Goal: Task Accomplishment & Management: Use online tool/utility

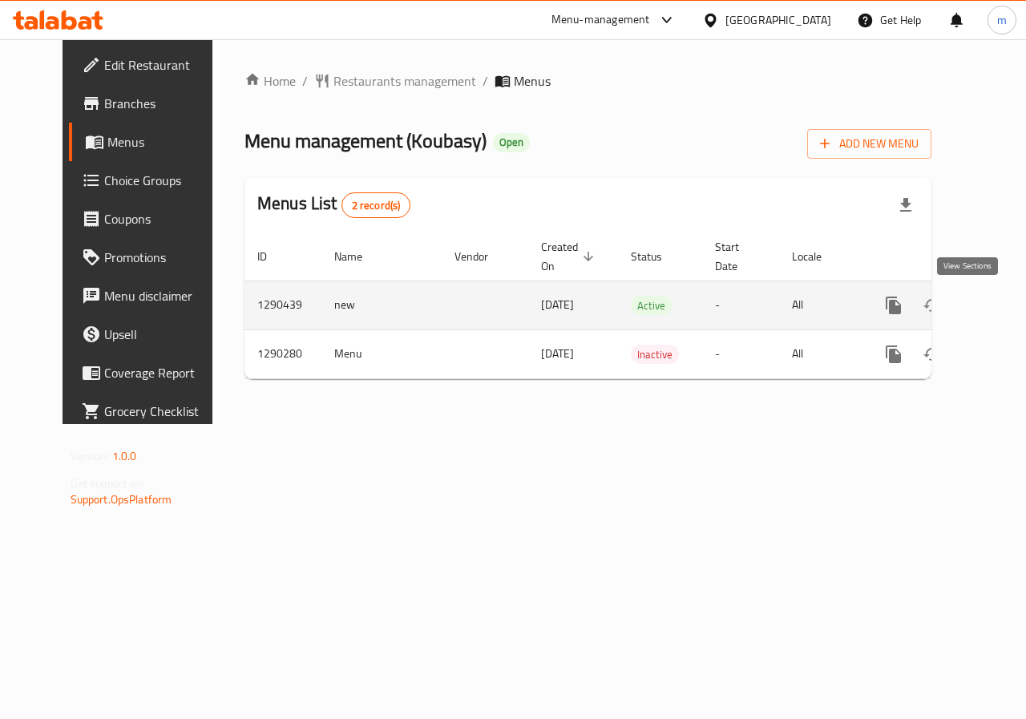
click at [1000, 308] on icon "enhanced table" at bounding box center [1009, 305] width 19 height 19
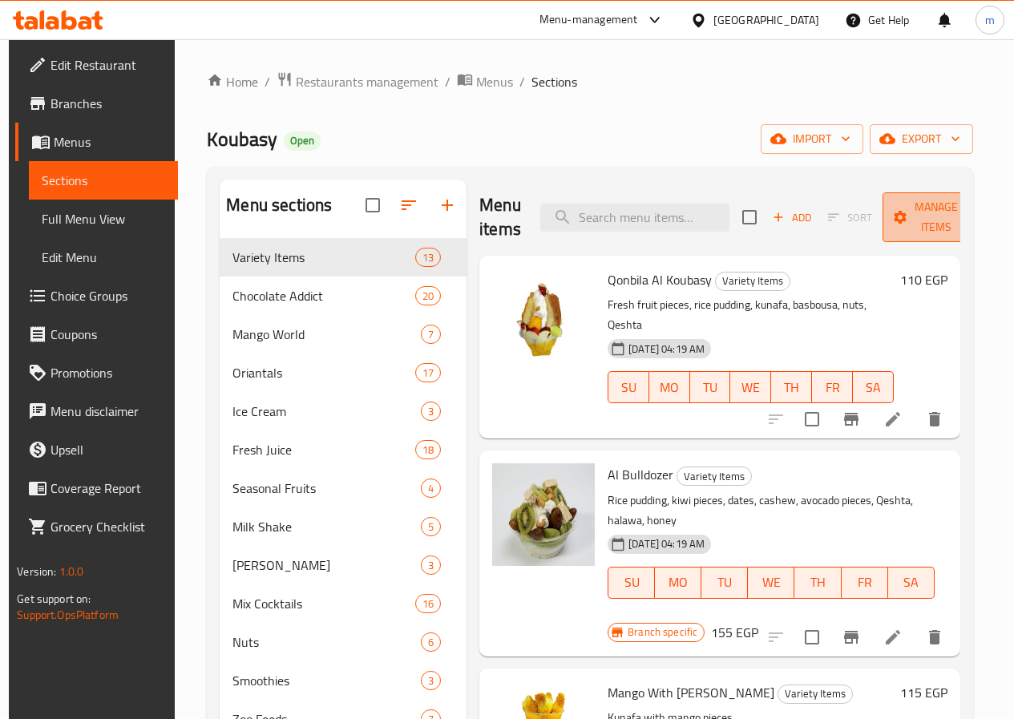
click at [964, 216] on icon "button" at bounding box center [972, 217] width 16 height 16
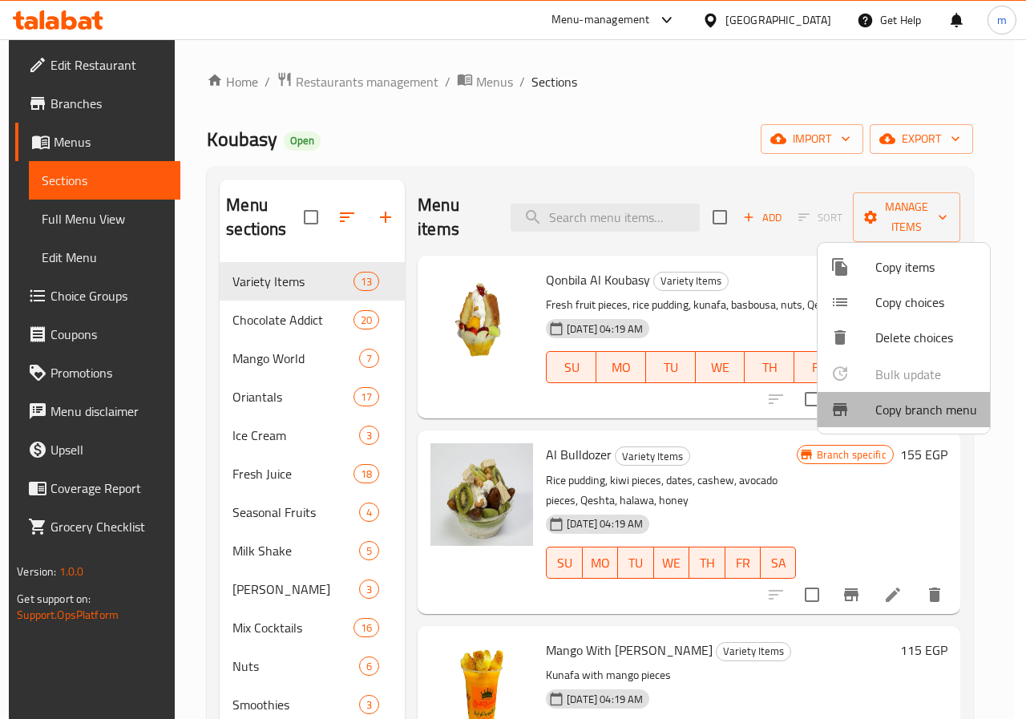
click at [947, 405] on span "Copy branch menu" at bounding box center [926, 409] width 102 height 19
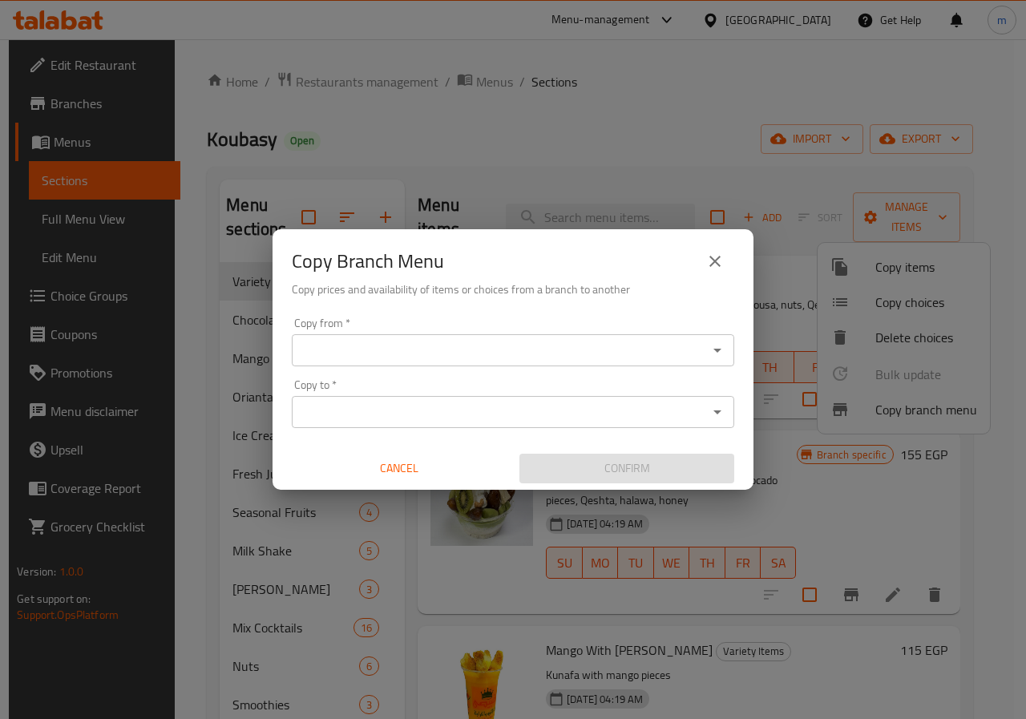
click at [554, 354] on input "Copy from   *" at bounding box center [500, 350] width 406 height 22
click at [392, 344] on input "Copy from   *" at bounding box center [500, 350] width 406 height 22
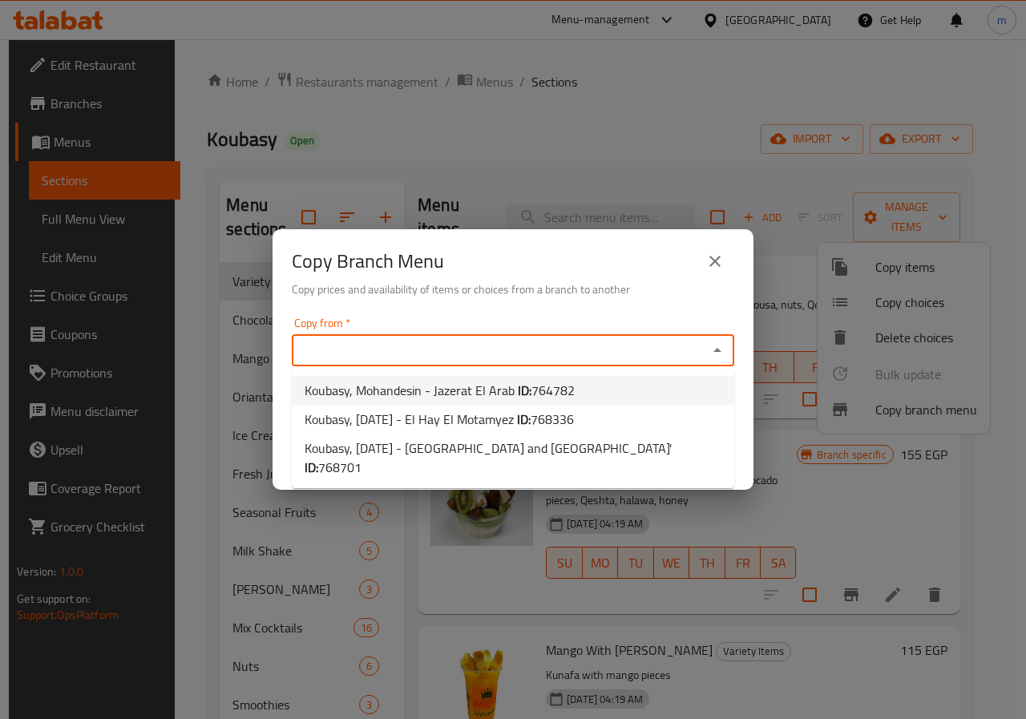
click at [478, 394] on span "Koubasy, Mohandesin - Jazerat El Arab ID: 764782" at bounding box center [440, 390] width 270 height 19
type input "Koubasy, Mohandesin - Jazerat El Arab"
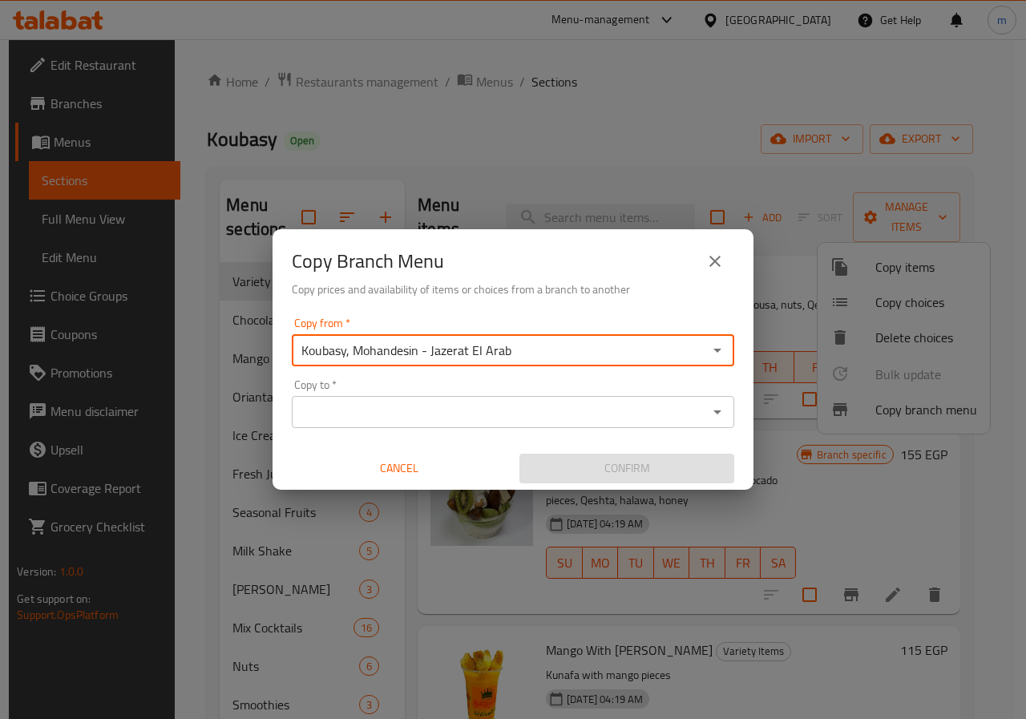
click at [476, 412] on input "Copy to   *" at bounding box center [500, 412] width 406 height 22
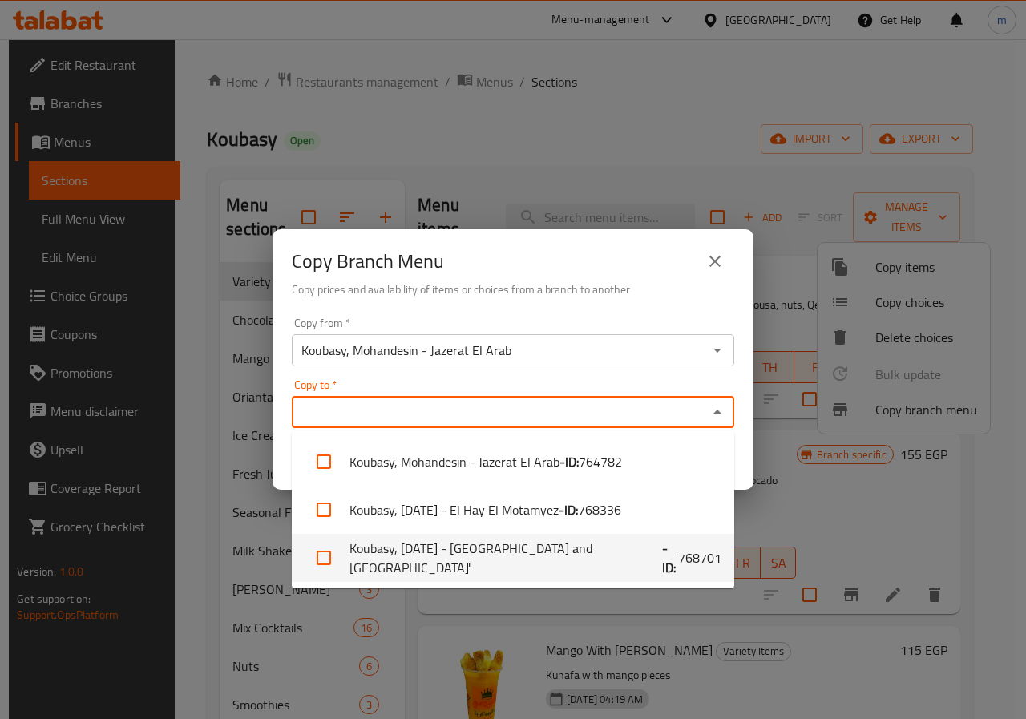
click at [678, 560] on span "768701" at bounding box center [699, 557] width 43 height 19
checkbox input "true"
click at [623, 420] on input "Copy to   *" at bounding box center [663, 412] width 80 height 22
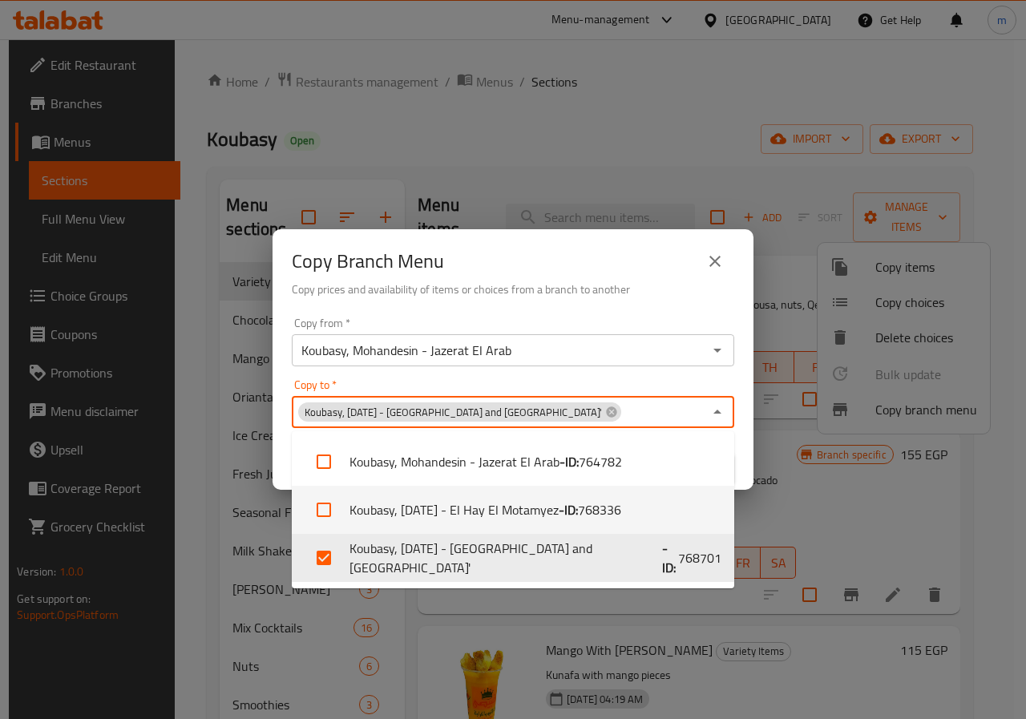
click at [764, 499] on div "Copy Branch Menu Copy prices and availability of items or choices from a branch…" at bounding box center [513, 359] width 1026 height 719
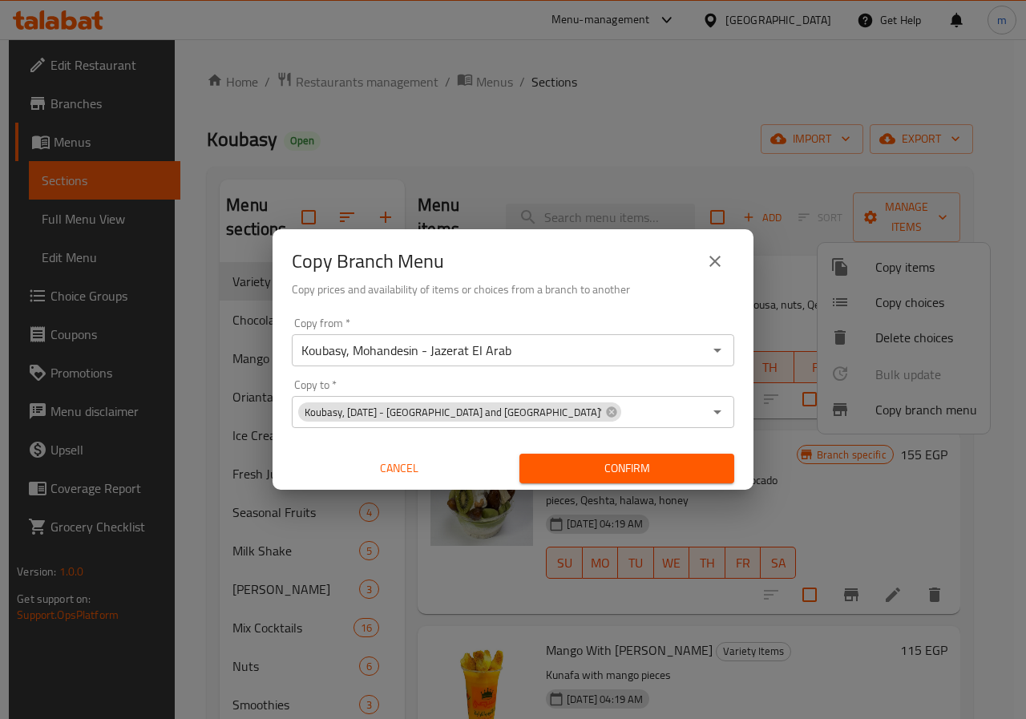
click at [693, 471] on span "Confirm" at bounding box center [626, 469] width 189 height 20
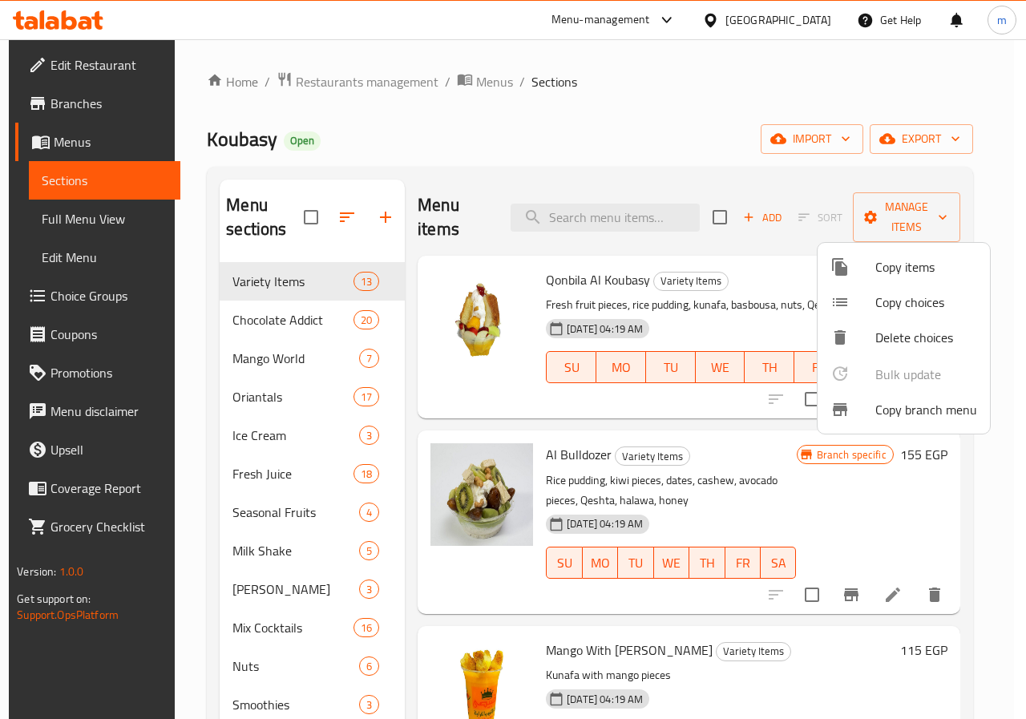
click at [115, 208] on div at bounding box center [513, 359] width 1026 height 719
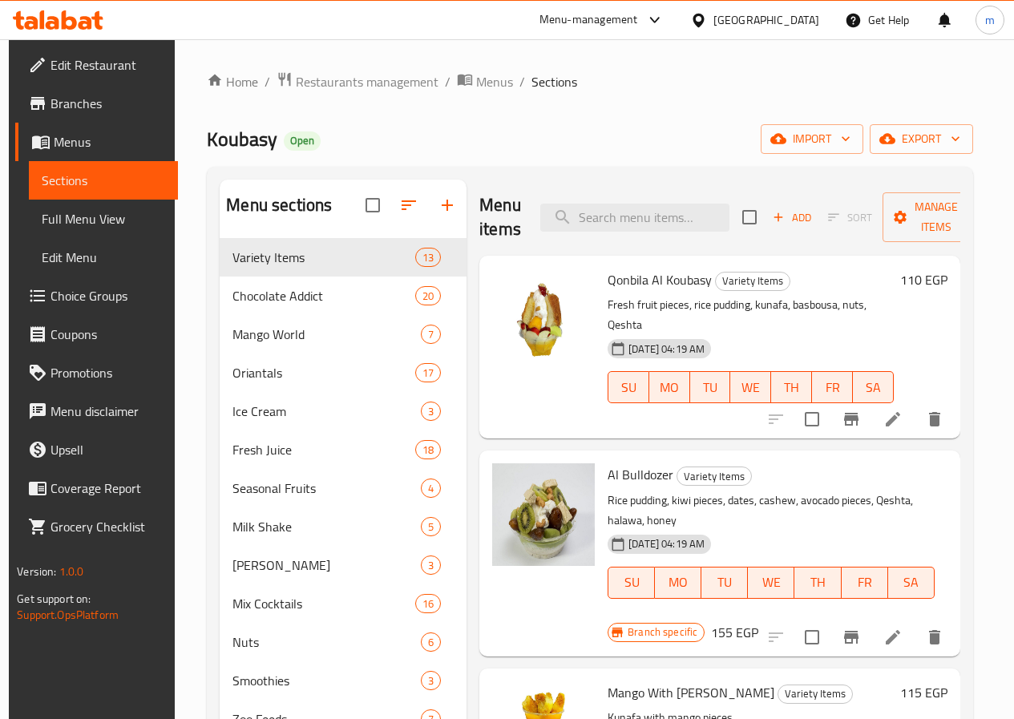
click at [70, 220] on span "Full Menu View" at bounding box center [103, 218] width 123 height 19
click at [72, 221] on span "Full Menu View" at bounding box center [103, 218] width 123 height 19
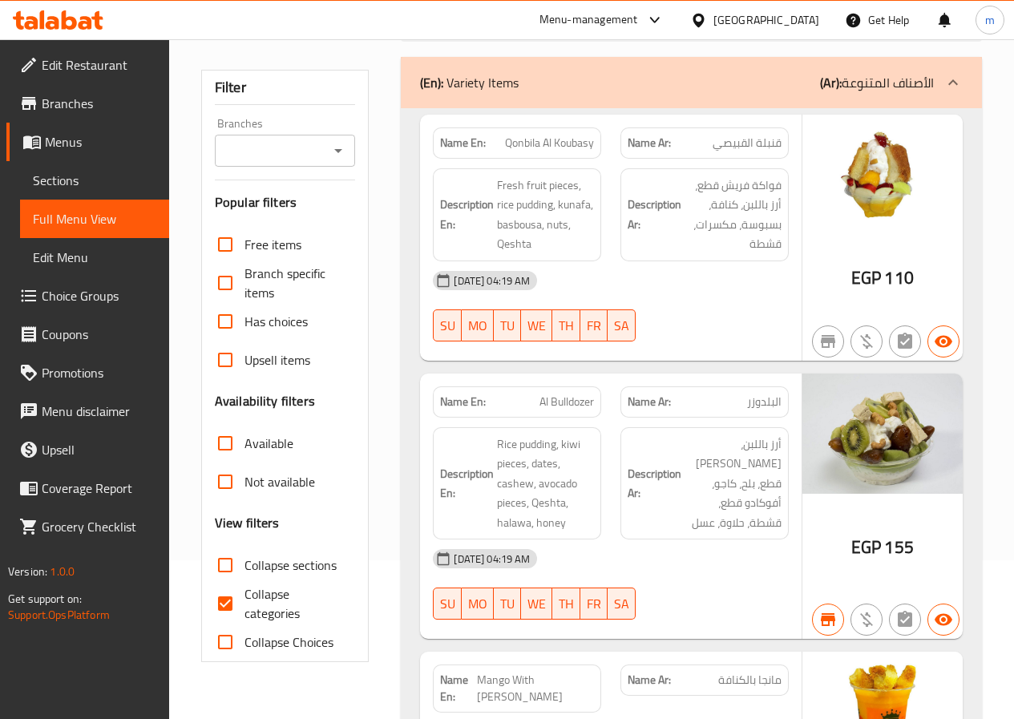
scroll to position [160, 0]
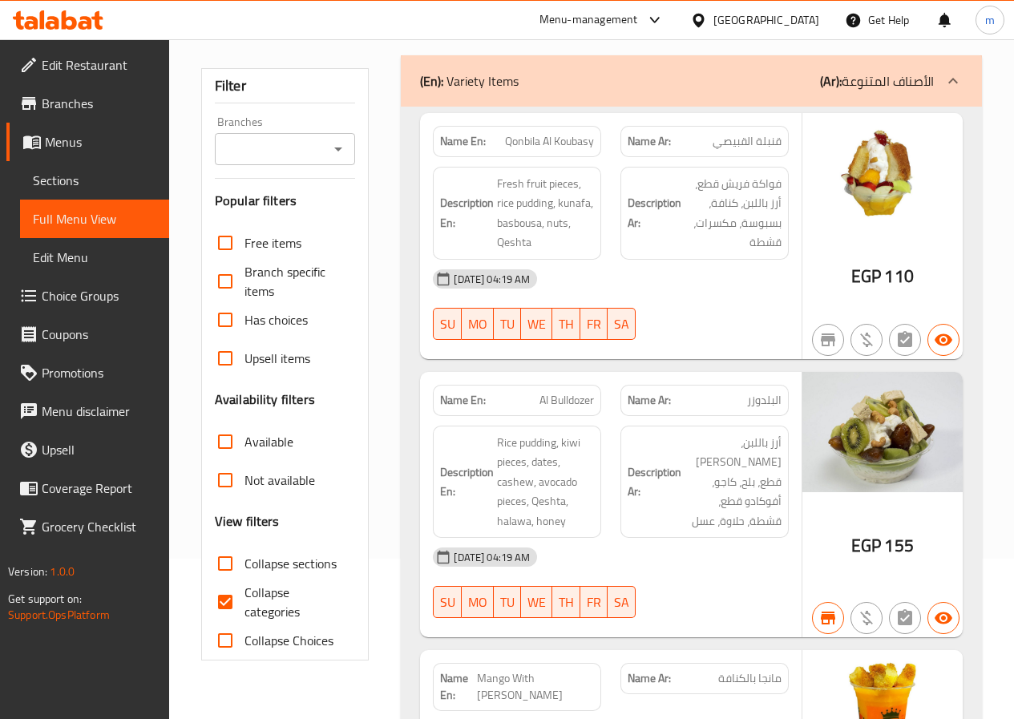
click at [239, 597] on input "Collapse categories" at bounding box center [225, 602] width 38 height 38
checkbox input "false"
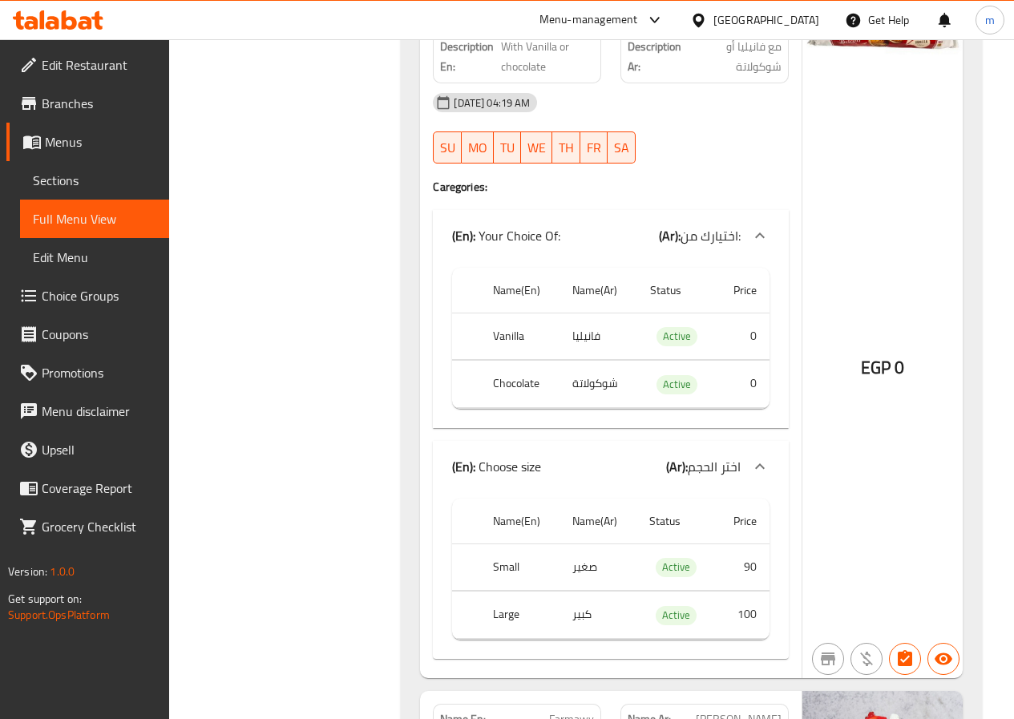
scroll to position [0, 0]
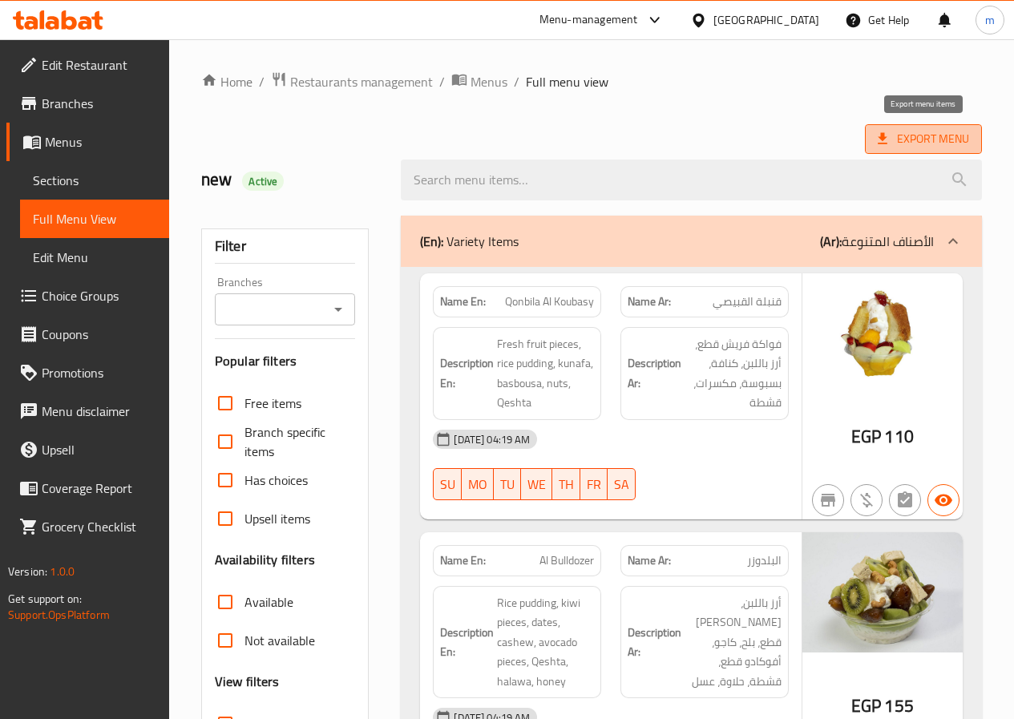
click at [923, 141] on span "Export Menu" at bounding box center [923, 139] width 91 height 20
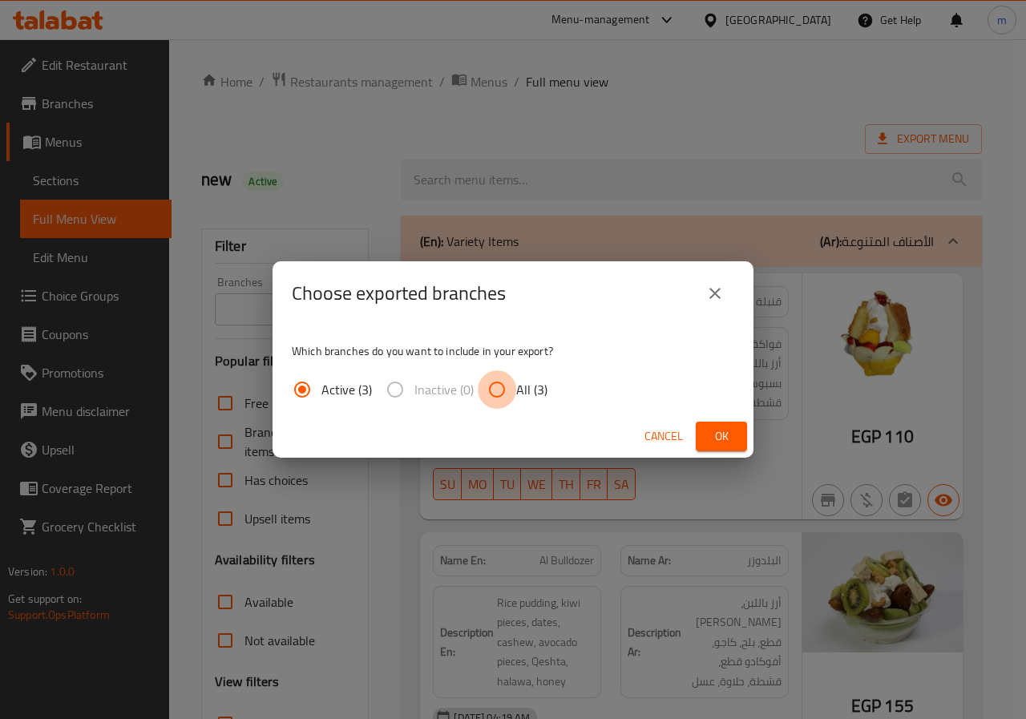
click at [497, 382] on input "All (3)" at bounding box center [497, 389] width 38 height 38
radio input "true"
click at [717, 431] on span "Ok" at bounding box center [722, 436] width 26 height 20
